Goal: Transaction & Acquisition: Book appointment/travel/reservation

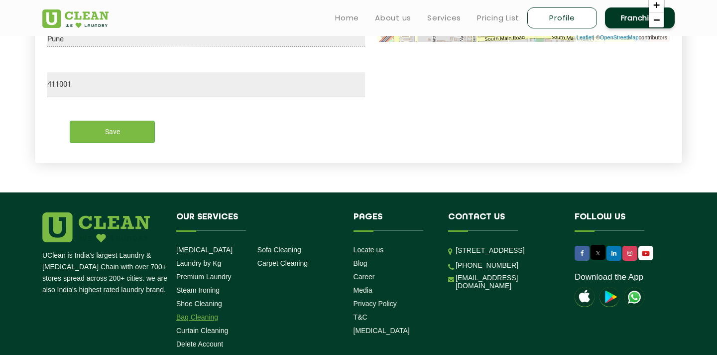
scroll to position [511, 0]
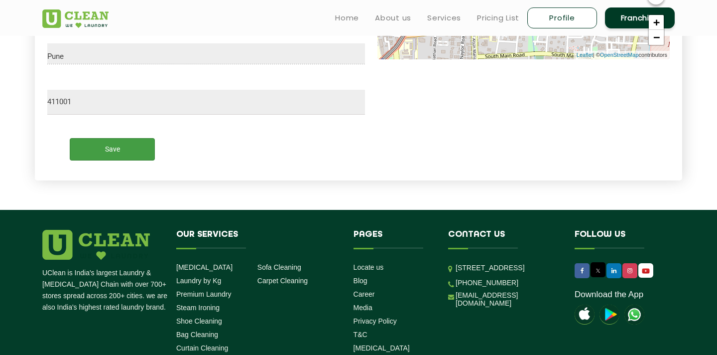
click at [133, 145] on input "Save" at bounding box center [112, 149] width 85 height 22
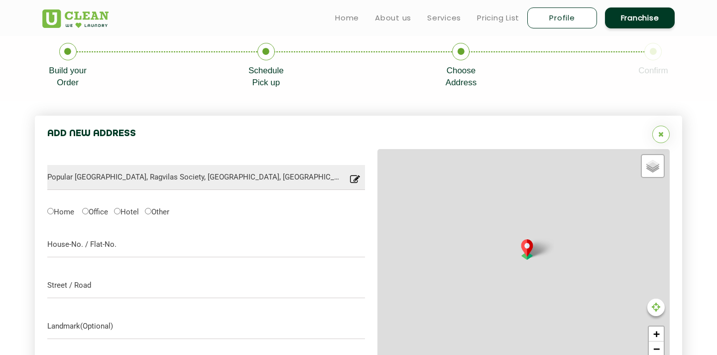
scroll to position [199, 0]
click at [265, 54] on icon at bounding box center [266, 51] width 17 height 17
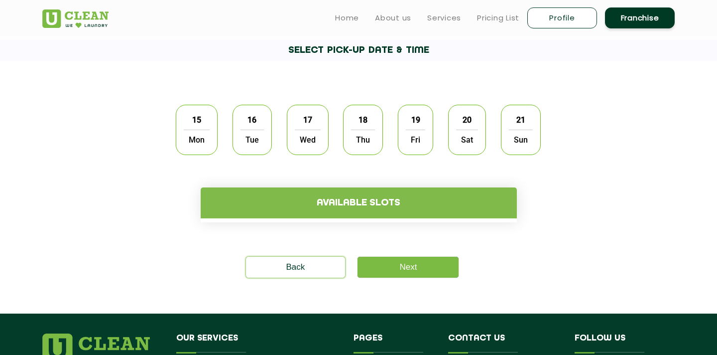
scroll to position [241, 0]
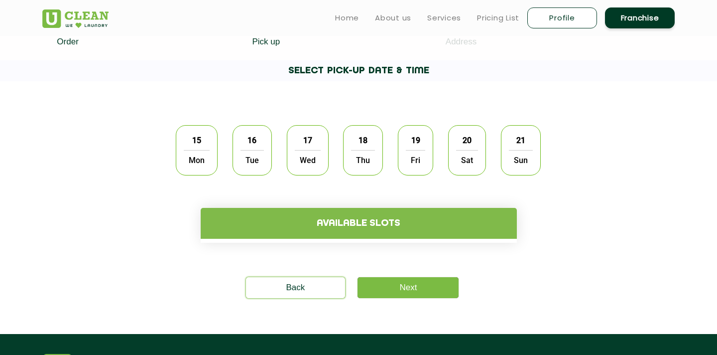
click at [247, 159] on span "Tue" at bounding box center [252, 160] width 23 height 20
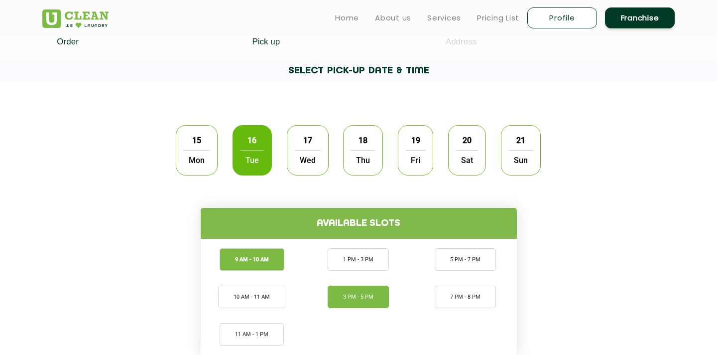
click at [364, 302] on li "3 PM - 5 PM" at bounding box center [358, 296] width 61 height 22
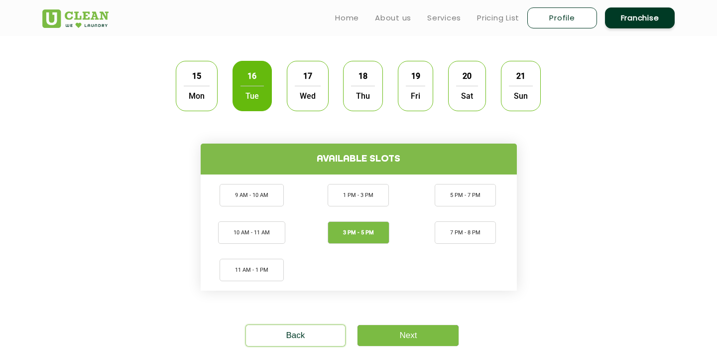
scroll to position [322, 0]
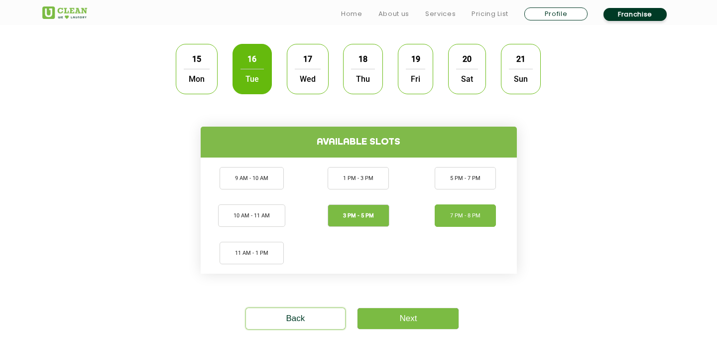
click at [464, 212] on li "7 PM - 8 PM" at bounding box center [465, 215] width 61 height 22
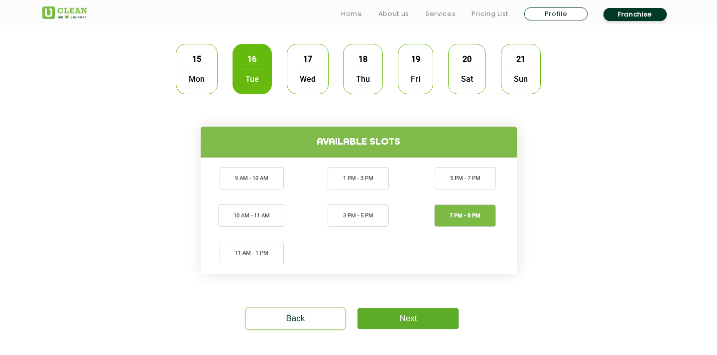
click at [416, 314] on link "Next" at bounding box center [408, 318] width 101 height 21
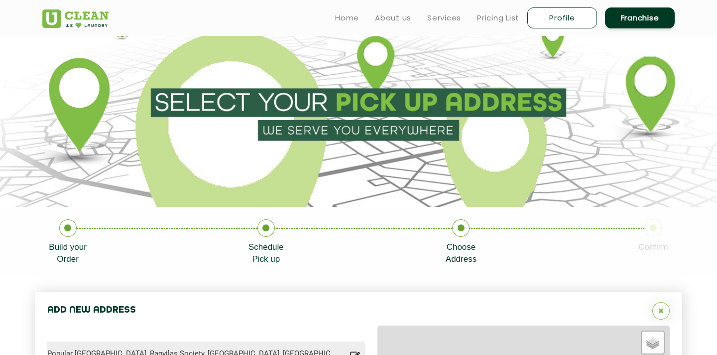
type input "Save"
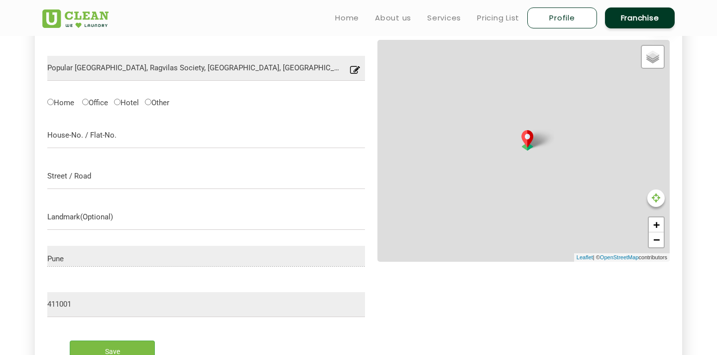
scroll to position [315, 0]
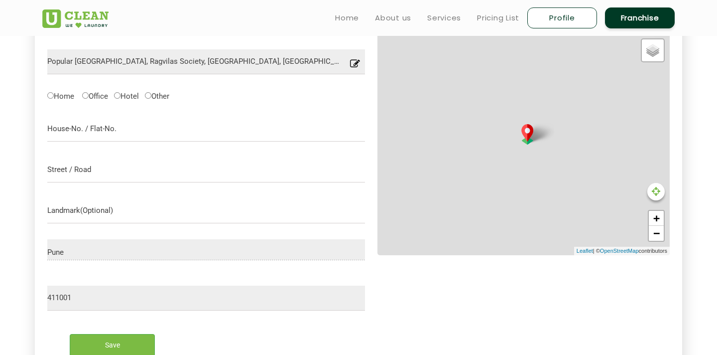
click at [58, 95] on label "Home" at bounding box center [60, 95] width 27 height 10
click at [54, 95] on input "Home" at bounding box center [50, 95] width 6 height 6
radio input "true"
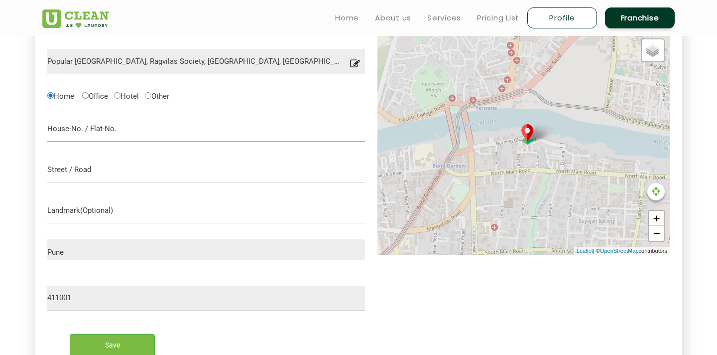
click at [94, 132] on input "text" at bounding box center [206, 129] width 318 height 25
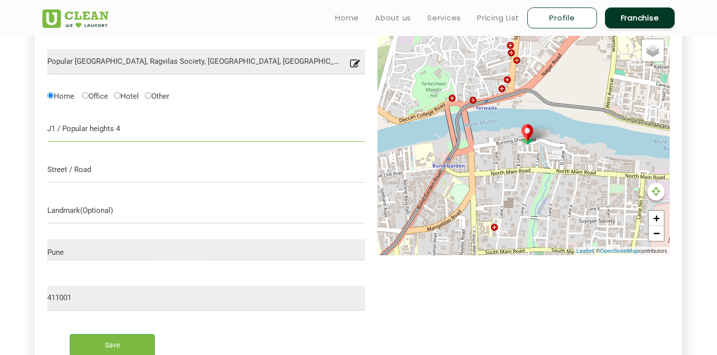
type input "J1 / Popular heights 4"
click at [106, 166] on input "text" at bounding box center [206, 169] width 318 height 25
type input "b"
type input "burning [GEOGRAPHIC_DATA]"
click at [114, 350] on input "Save" at bounding box center [112, 345] width 85 height 22
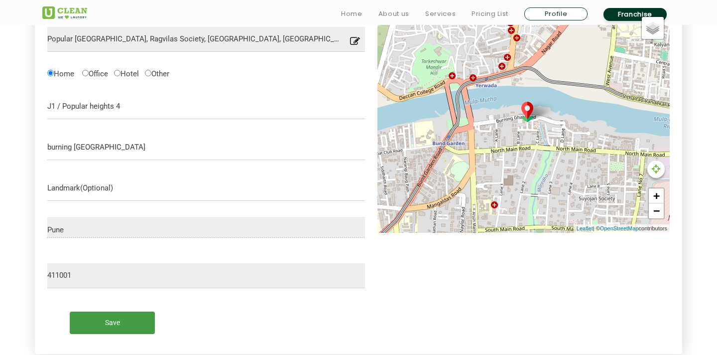
scroll to position [342, 0]
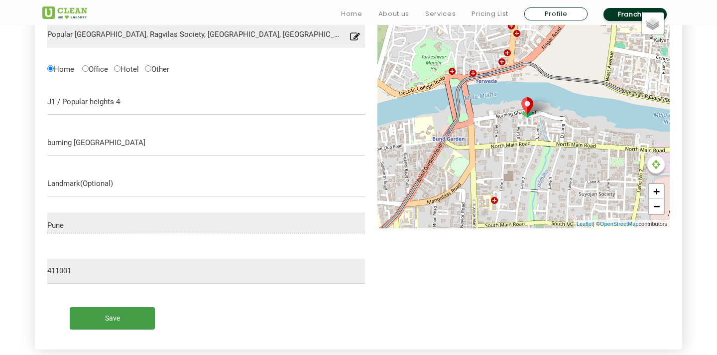
click at [133, 315] on input "Save" at bounding box center [112, 318] width 85 height 22
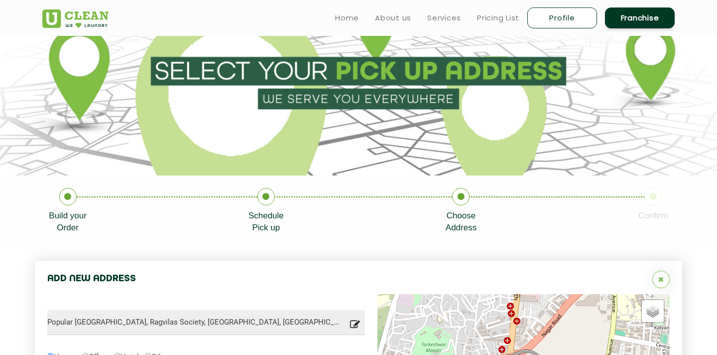
scroll to position [0, 0]
